Goal: Task Accomplishment & Management: Complete application form

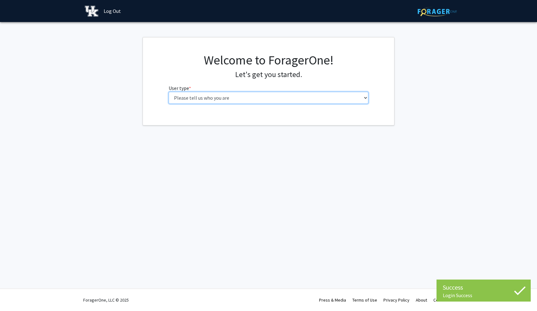
select select "1: undergrad"
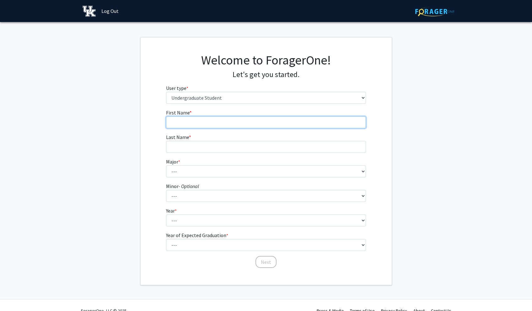
click at [255, 123] on input "First Name * required" at bounding box center [266, 122] width 200 height 12
click at [255, 123] on input "Kaila" at bounding box center [266, 122] width 200 height 12
type input "Kaila"
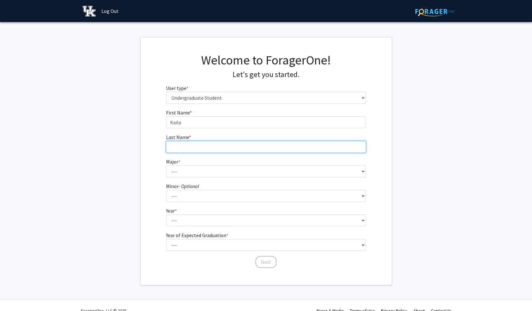
click at [230, 146] on input "Last Name * required" at bounding box center [266, 147] width 200 height 12
type input "[PERSON_NAME]"
click at [251, 178] on form "First Name * required [PERSON_NAME] Last Name * required [PERSON_NAME] Major * …" at bounding box center [266, 185] width 200 height 153
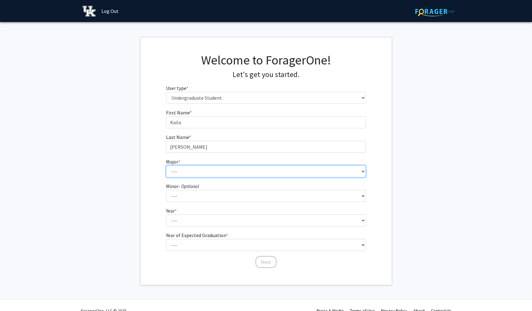
select select "97: 934"
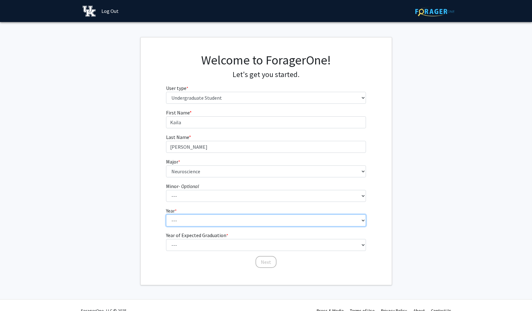
select select "2: sophomore"
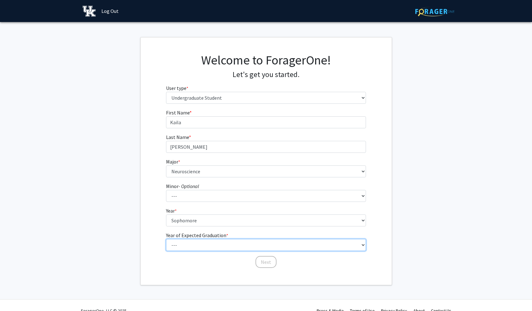
select select "4: 2028"
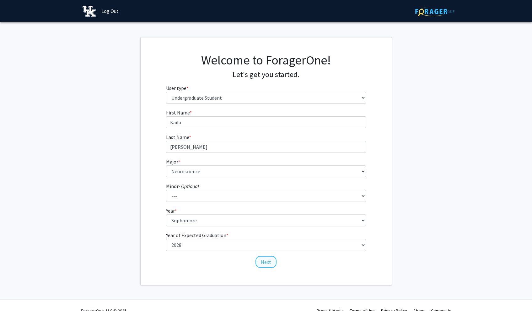
click at [268, 261] on button "Next" at bounding box center [266, 262] width 21 height 12
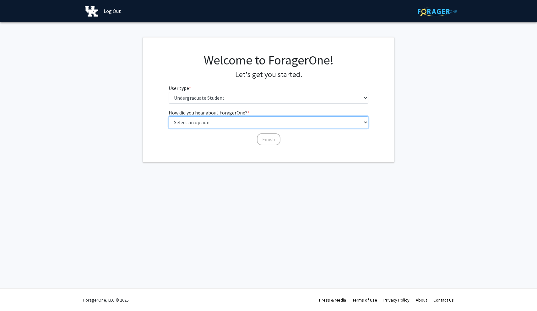
select select "1: peer_recommendation"
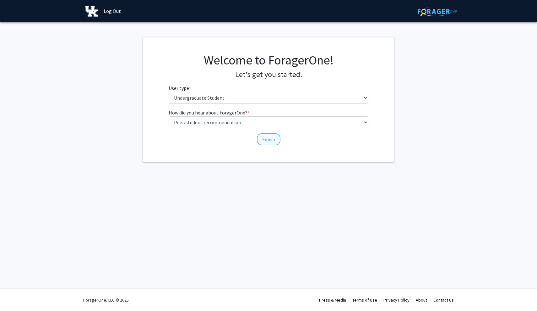
click at [272, 140] on button "Finish" at bounding box center [269, 139] width 24 height 12
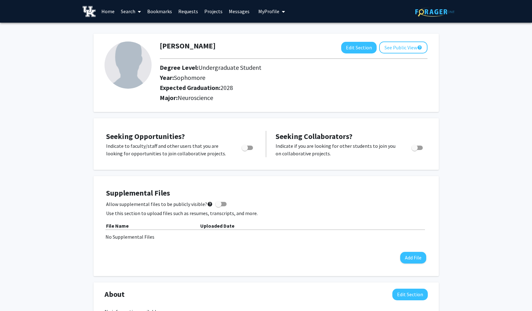
click at [111, 13] on link "Home" at bounding box center [107, 11] width 19 height 22
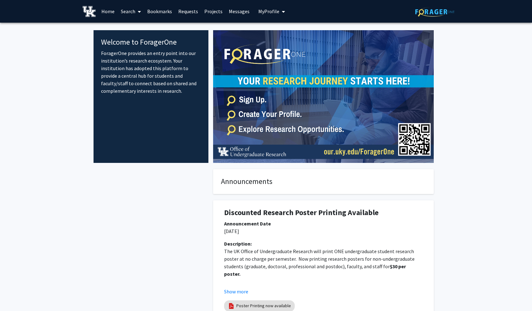
click at [125, 10] on link "Search" at bounding box center [131, 11] width 26 height 22
click at [105, 9] on link "Home" at bounding box center [107, 11] width 19 height 22
click at [128, 9] on link "Search" at bounding box center [131, 11] width 26 height 22
click at [138, 39] on span "Students" at bounding box center [137, 41] width 38 height 13
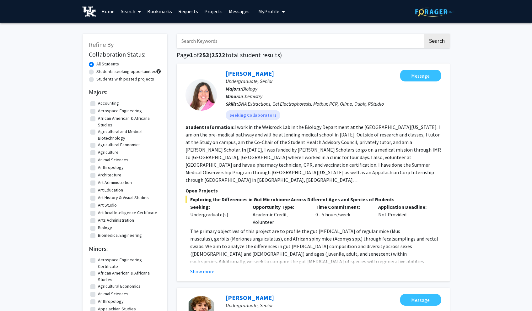
click at [218, 44] on input "Search Keywords" at bounding box center [300, 41] width 247 height 14
click at [193, 12] on link "Requests" at bounding box center [188, 11] width 26 height 22
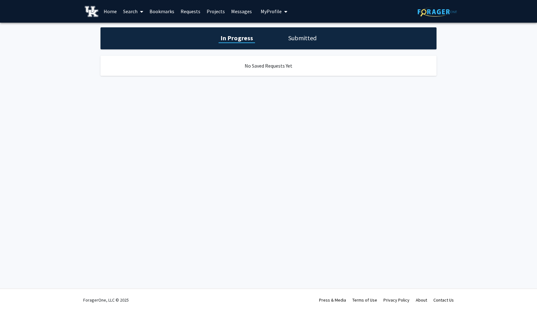
click at [217, 11] on link "Projects" at bounding box center [215, 11] width 24 height 22
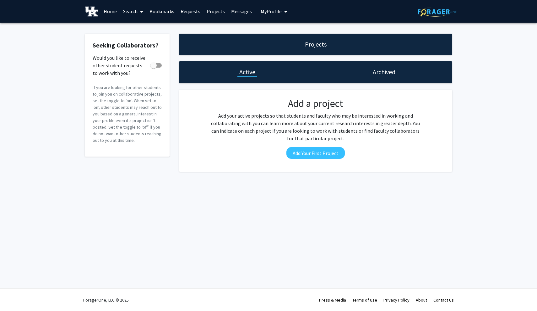
click at [128, 13] on link "Search" at bounding box center [133, 11] width 26 height 22
click at [116, 13] on link "Home" at bounding box center [109, 11] width 19 height 22
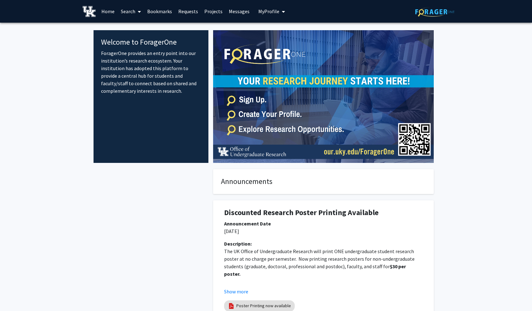
click at [162, 9] on link "Bookmarks" at bounding box center [159, 11] width 31 height 22
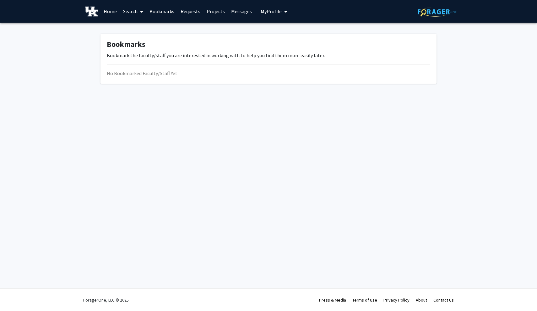
click at [191, 15] on link "Requests" at bounding box center [190, 11] width 26 height 22
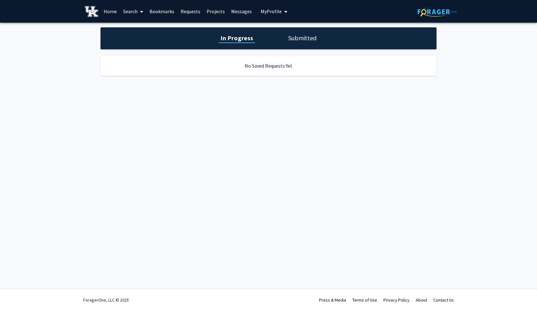
click at [210, 10] on link "Projects" at bounding box center [215, 11] width 24 height 22
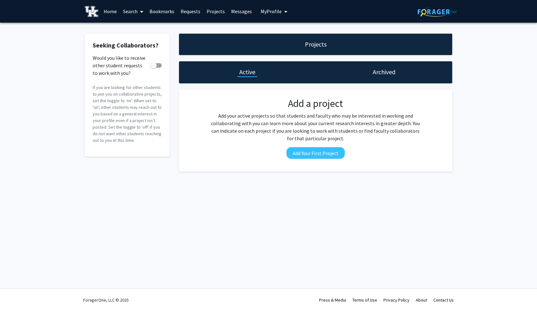
click at [236, 14] on link "Messages" at bounding box center [241, 11] width 27 height 22
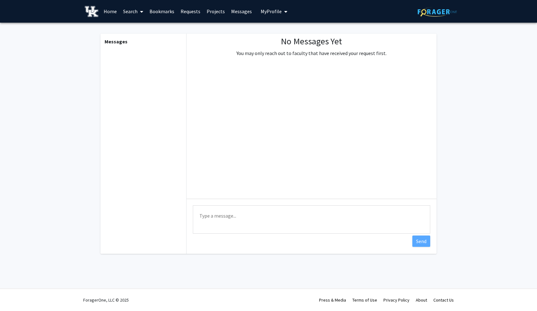
click at [261, 13] on span "My Profile" at bounding box center [271, 11] width 21 height 6
click at [269, 15] on button "My Profile" at bounding box center [274, 11] width 30 height 23
click at [129, 16] on link "Search" at bounding box center [133, 11] width 26 height 22
click at [137, 40] on span "Students" at bounding box center [139, 41] width 38 height 13
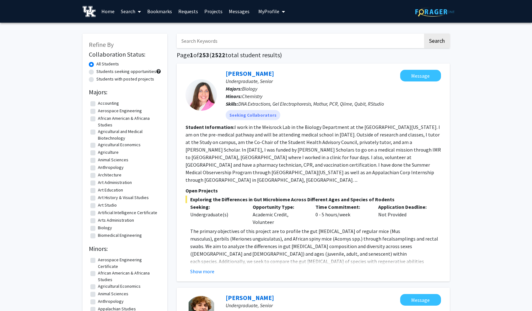
click at [110, 14] on link "Home" at bounding box center [107, 11] width 19 height 22
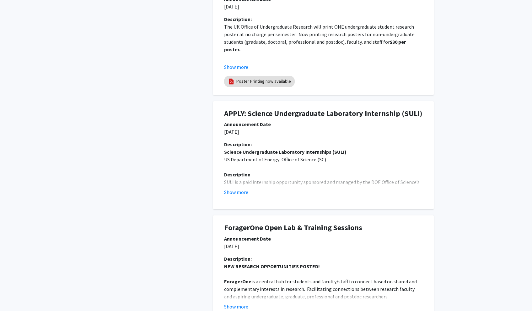
scroll to position [234, 0]
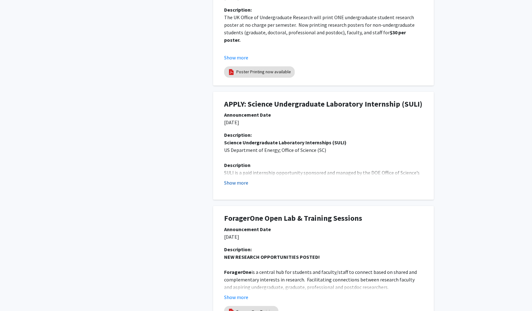
click at [244, 185] on button "Show more" at bounding box center [236, 183] width 24 height 8
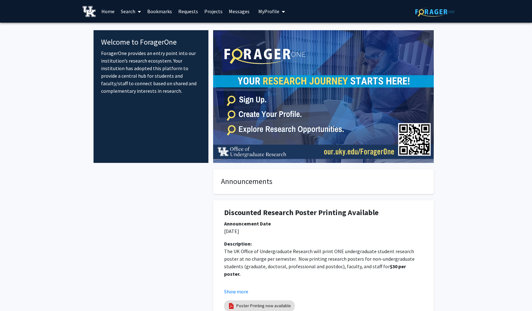
scroll to position [0, 0]
click at [92, 13] on img at bounding box center [90, 11] width 14 height 11
click at [109, 14] on link "Home" at bounding box center [107, 11] width 19 height 22
click at [374, 136] on img at bounding box center [323, 96] width 221 height 133
